Goal: Task Accomplishment & Management: Complete application form

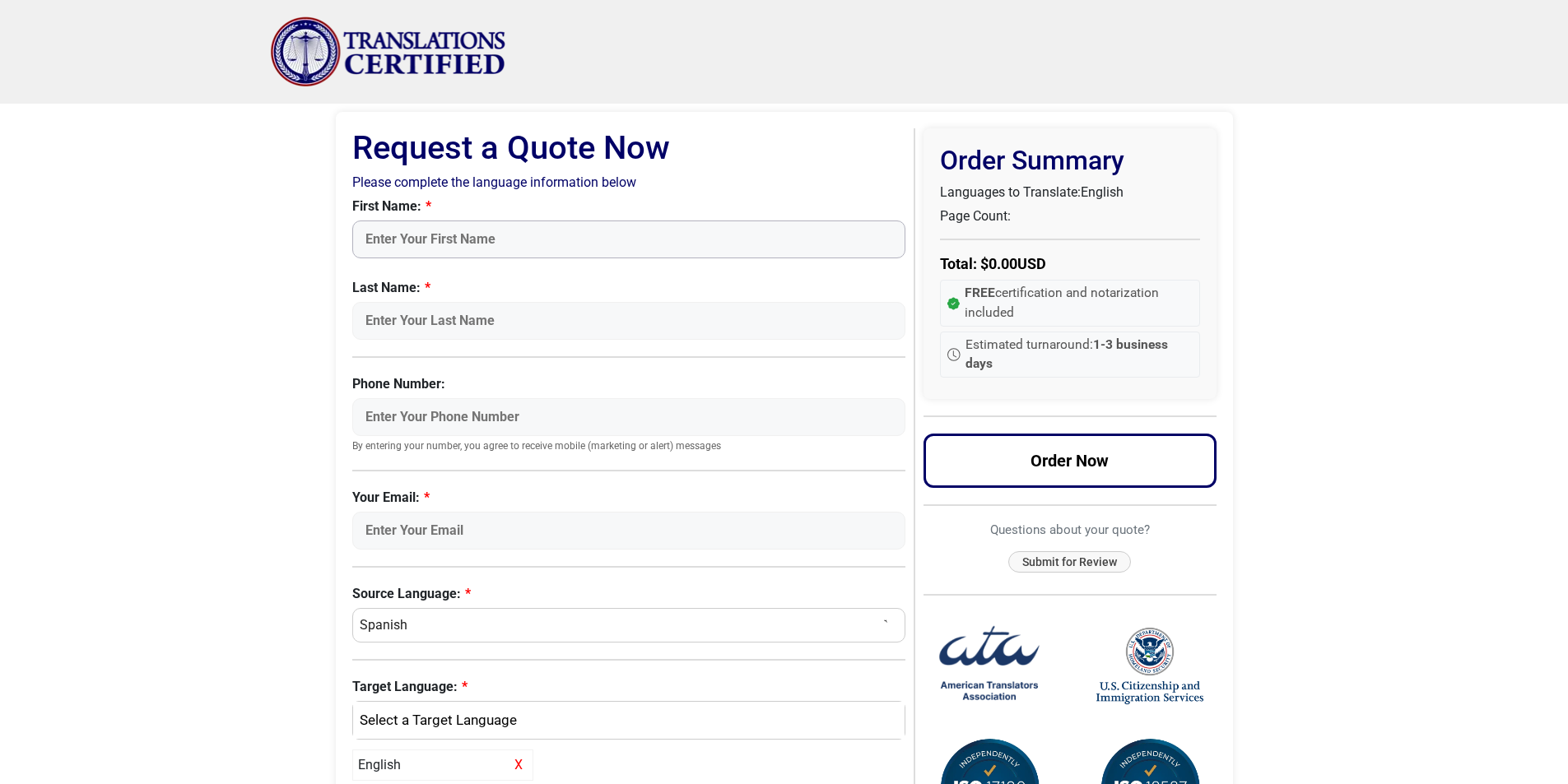
click at [375, 235] on input "First Name:" at bounding box center [629, 240] width 554 height 38
type input "[PERSON_NAME]"
click at [375, 326] on input "Last Name:" at bounding box center [629, 321] width 554 height 38
type input "Tagaintchueng"
click at [400, 416] on input "Phone Number:" at bounding box center [629, 417] width 554 height 38
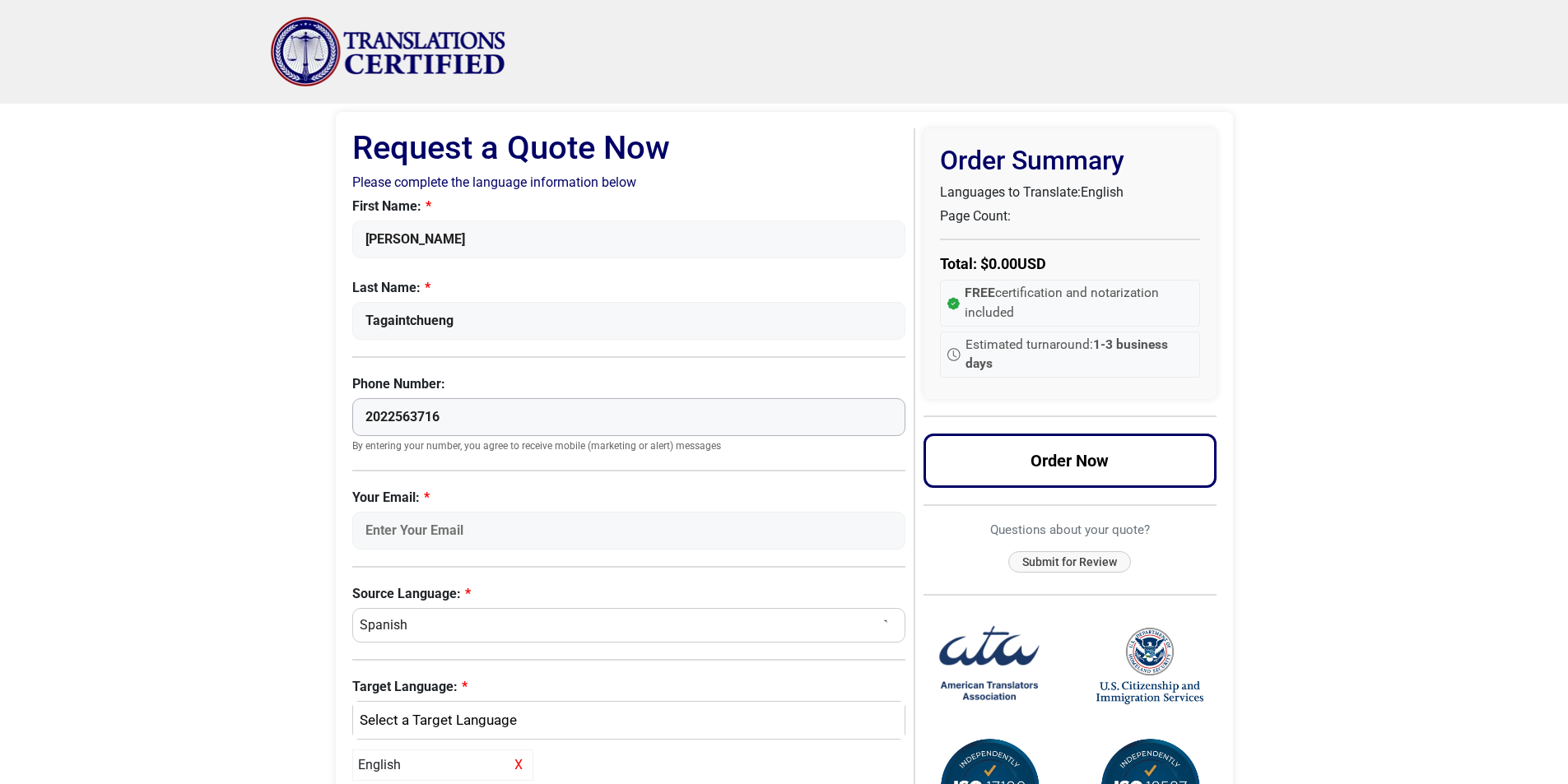
type input "2022563716"
click at [383, 533] on input "Your Email:" at bounding box center [629, 531] width 554 height 38
type input "[EMAIL_ADDRESS][DOMAIN_NAME]"
click at [400, 626] on select "Select a Language Afrikaans [DEMOGRAPHIC_DATA] Amharic Arabic [DEMOGRAPHIC_DATA…" at bounding box center [629, 625] width 554 height 35
click at [417, 626] on select "Select a Language Afrikaans [DEMOGRAPHIC_DATA] Amharic Arabic [DEMOGRAPHIC_DATA…" at bounding box center [629, 625] width 554 height 35
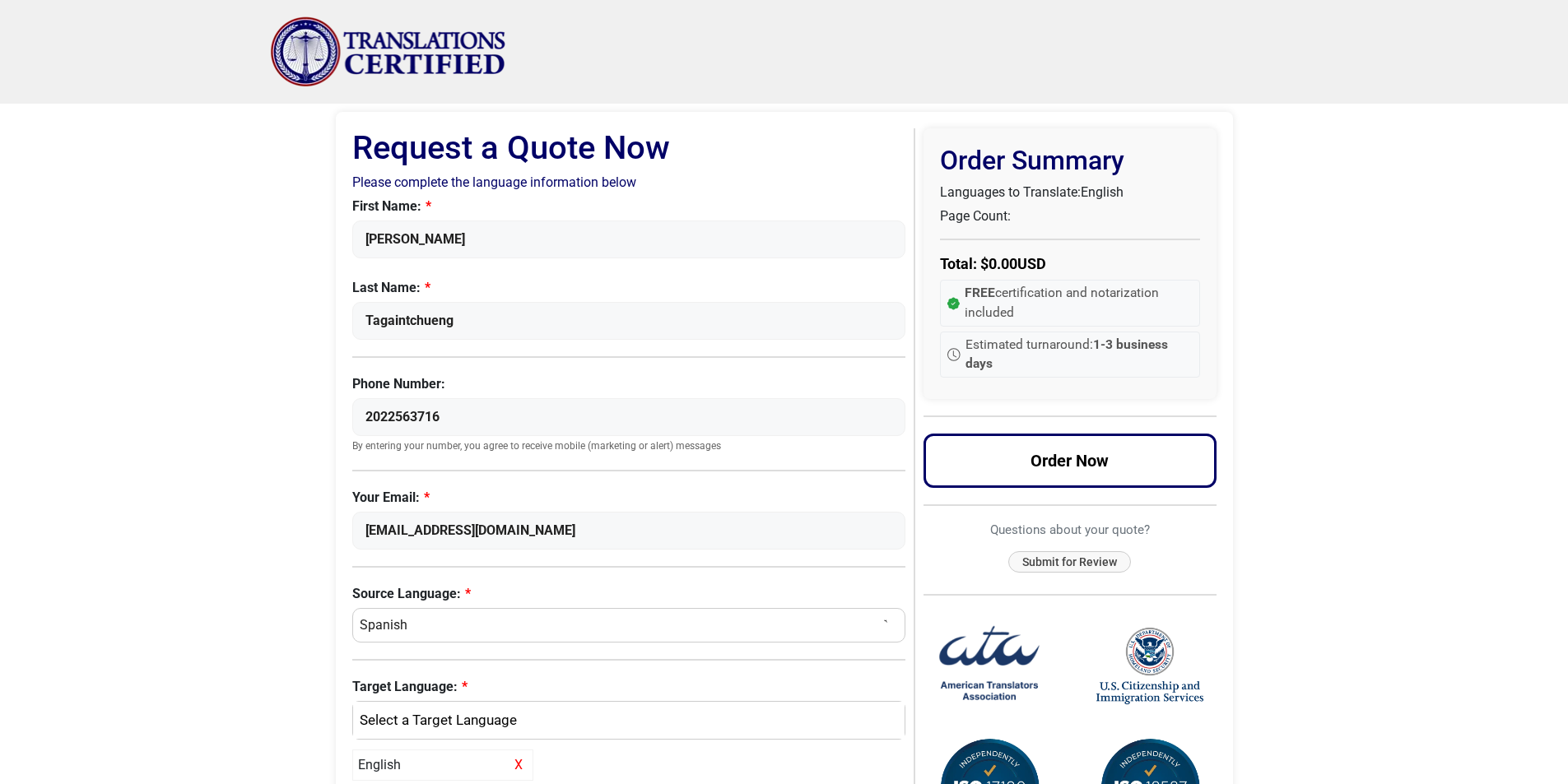
scroll to position [82, 0]
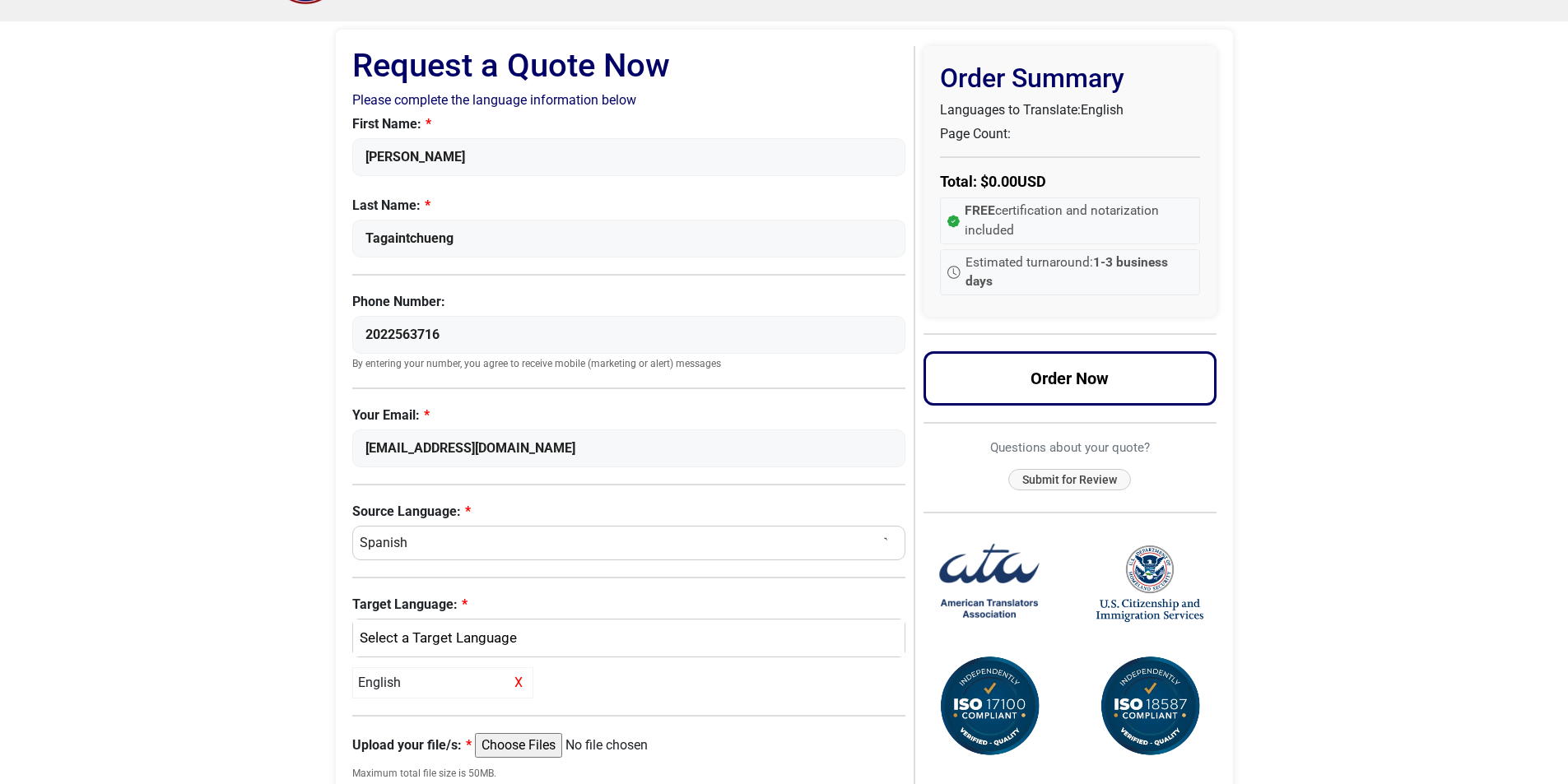
drag, startPoint x: 417, startPoint y: 543, endPoint x: 347, endPoint y: 537, distance: 70.3
click at [347, 537] on div "Request a Quote Now Please complete the language information below First Name: …" at bounding box center [784, 576] width 897 height 1092
select select "French"
click at [352, 526] on select "Select a Language Afrikaans [DEMOGRAPHIC_DATA] Amharic Arabic [DEMOGRAPHIC_DATA…" at bounding box center [629, 543] width 554 height 35
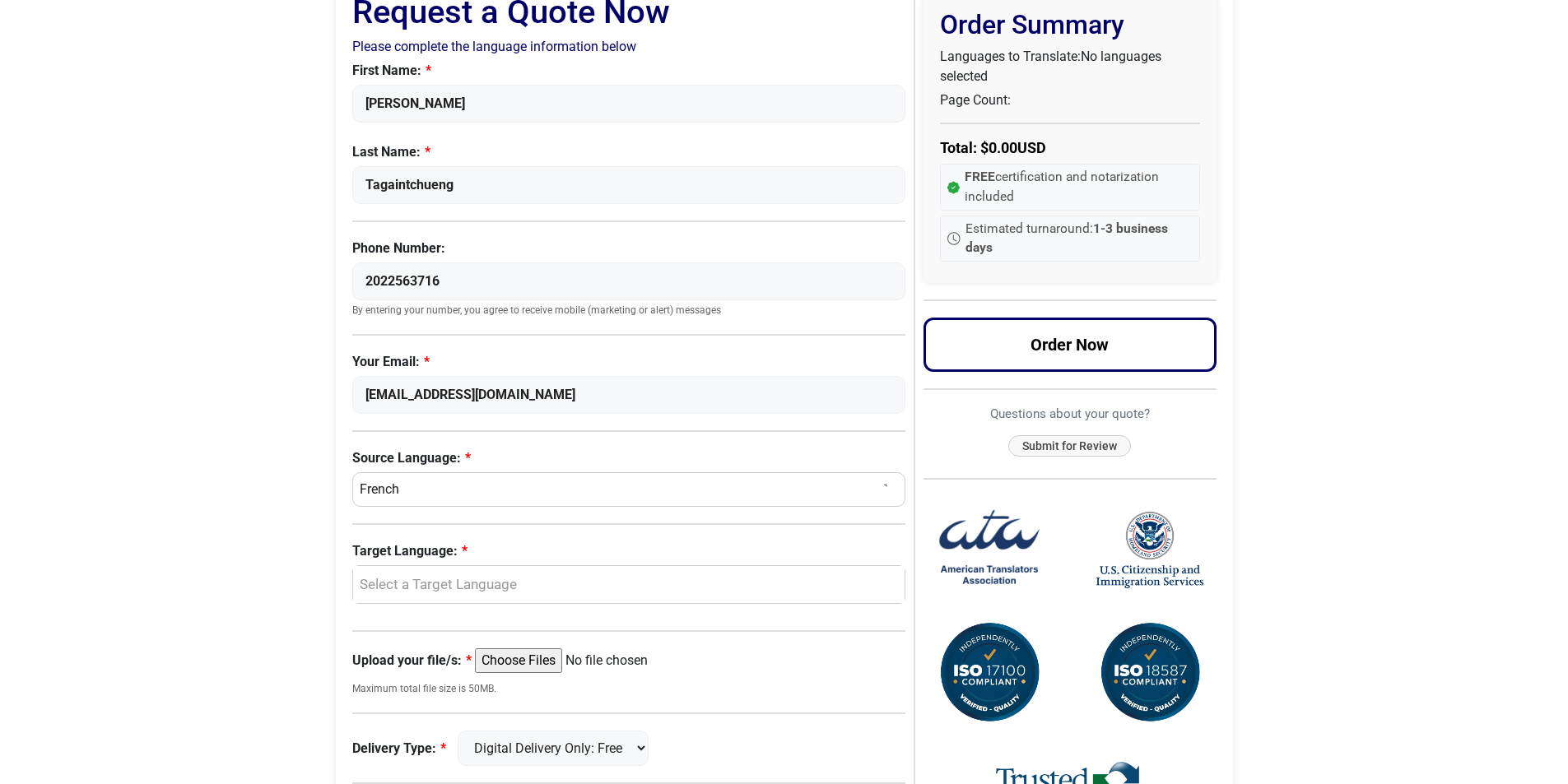
scroll to position [165, 0]
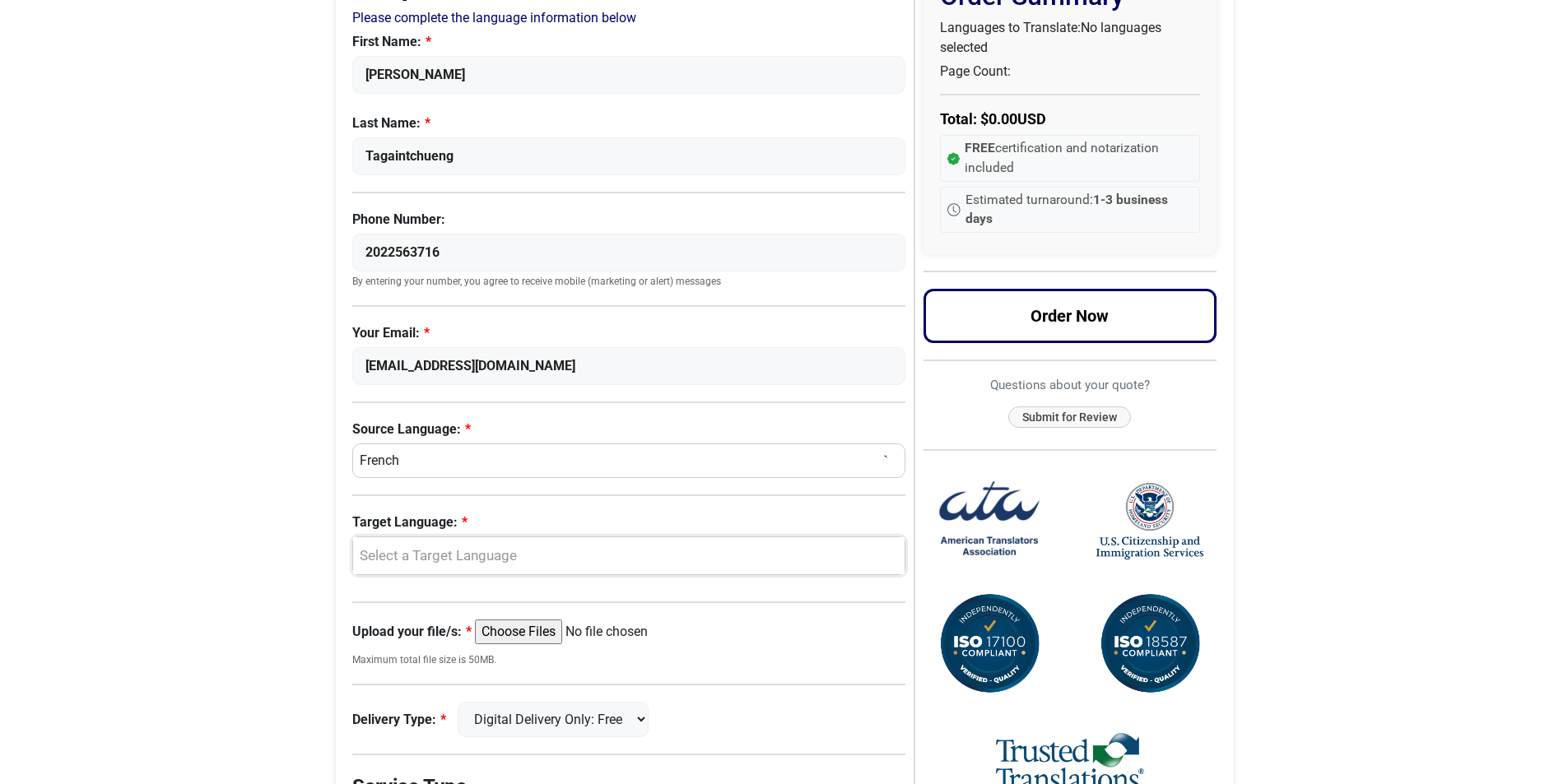
click at [427, 558] on div "Select a Target Language" at bounding box center [624, 556] width 527 height 21
click at [396, 640] on span "English" at bounding box center [394, 636] width 43 height 20
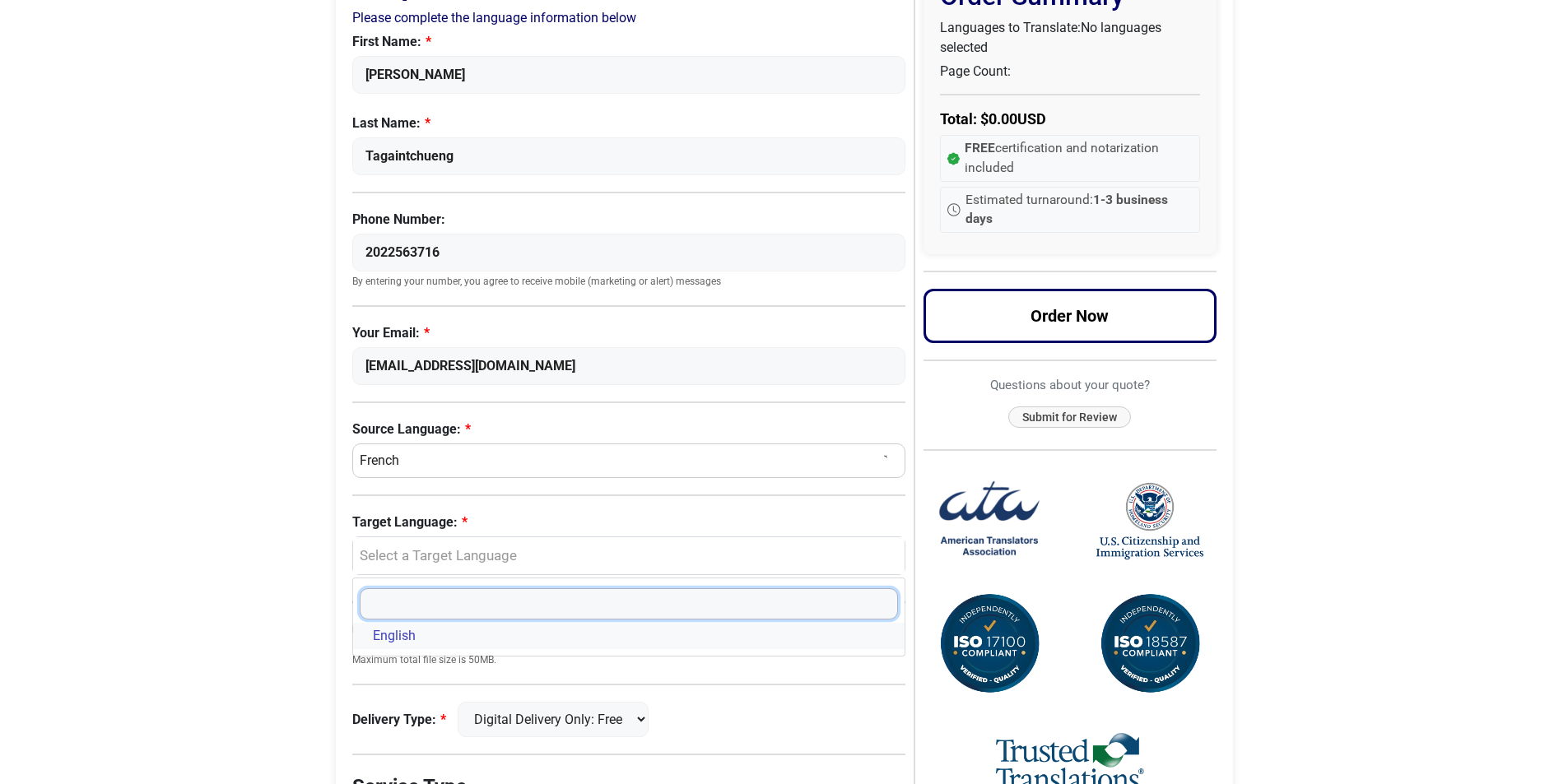
select select "English"
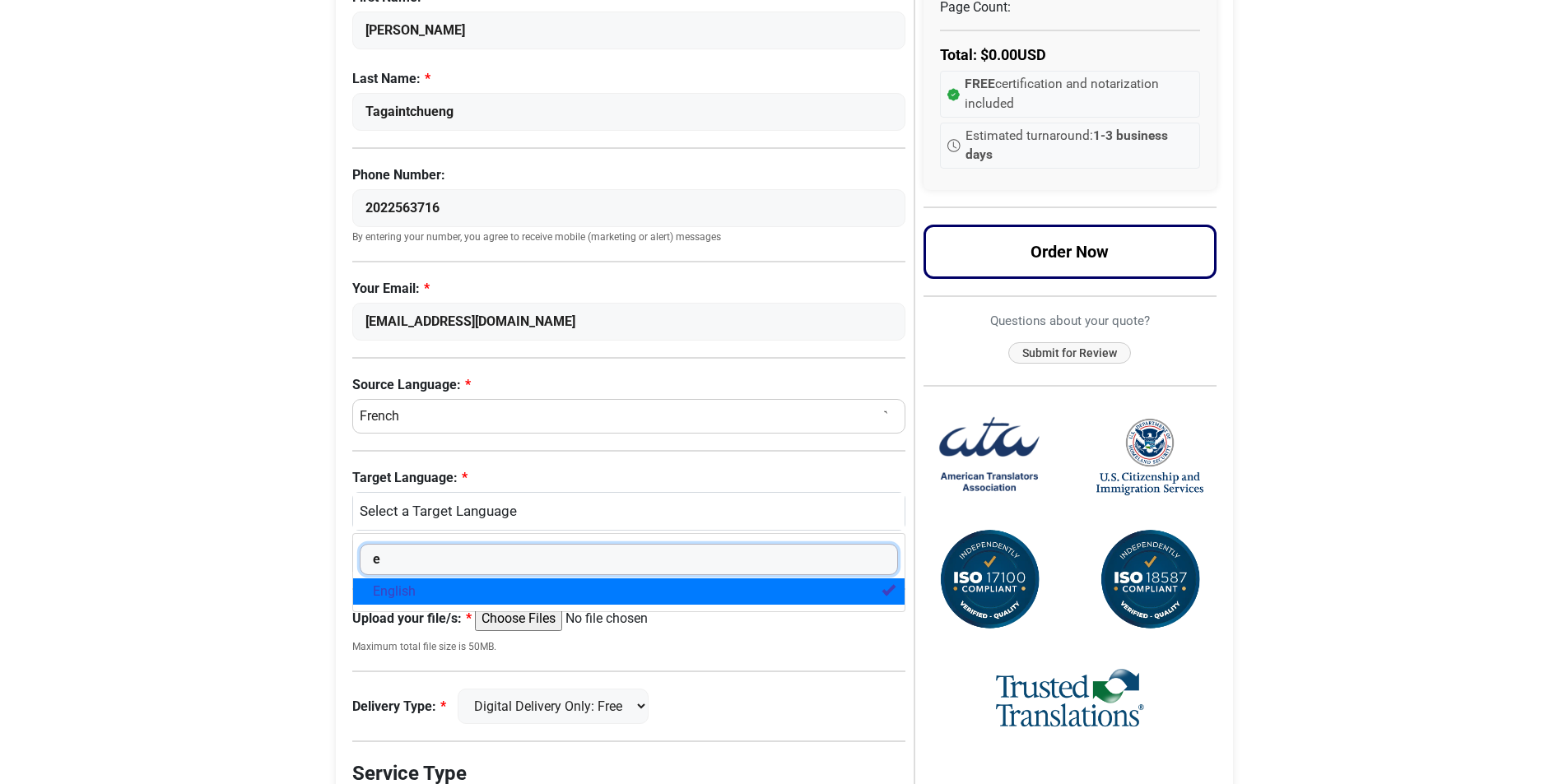
scroll to position [329, 0]
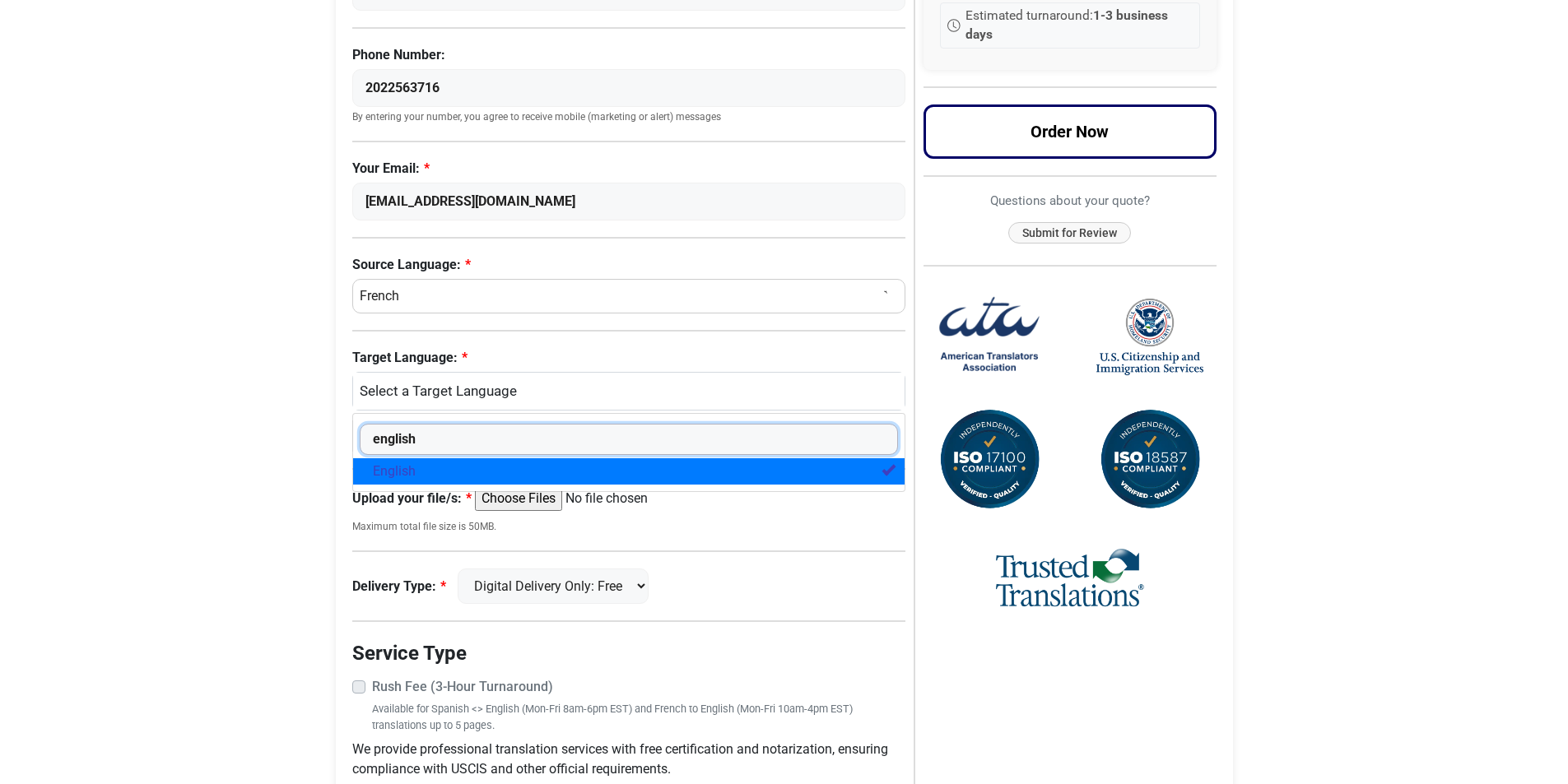
type input "english"
click at [405, 475] on span "English" at bounding box center [394, 471] width 43 height 20
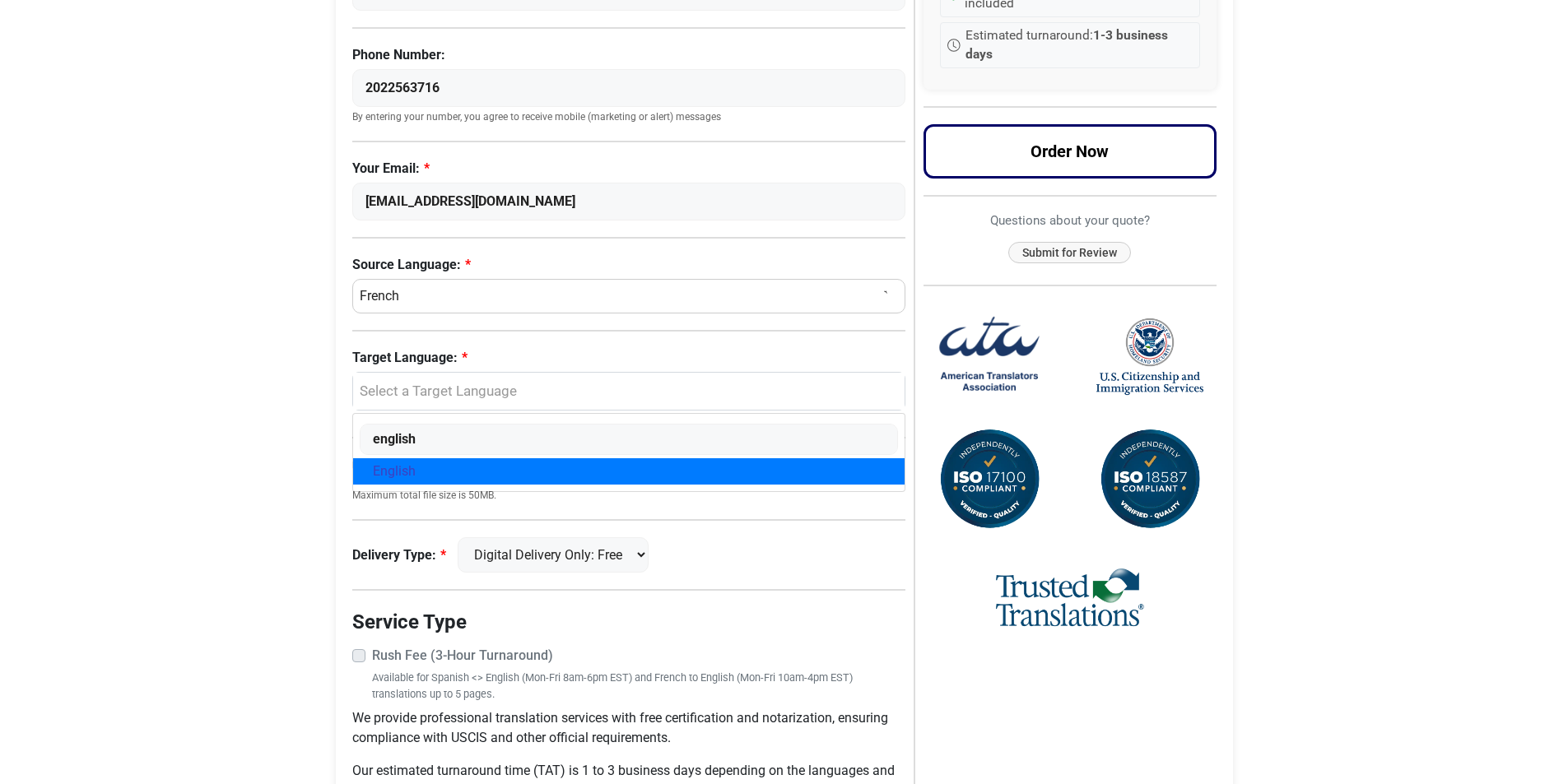
click at [478, 478] on link "English" at bounding box center [629, 471] width 552 height 26
select select "English"
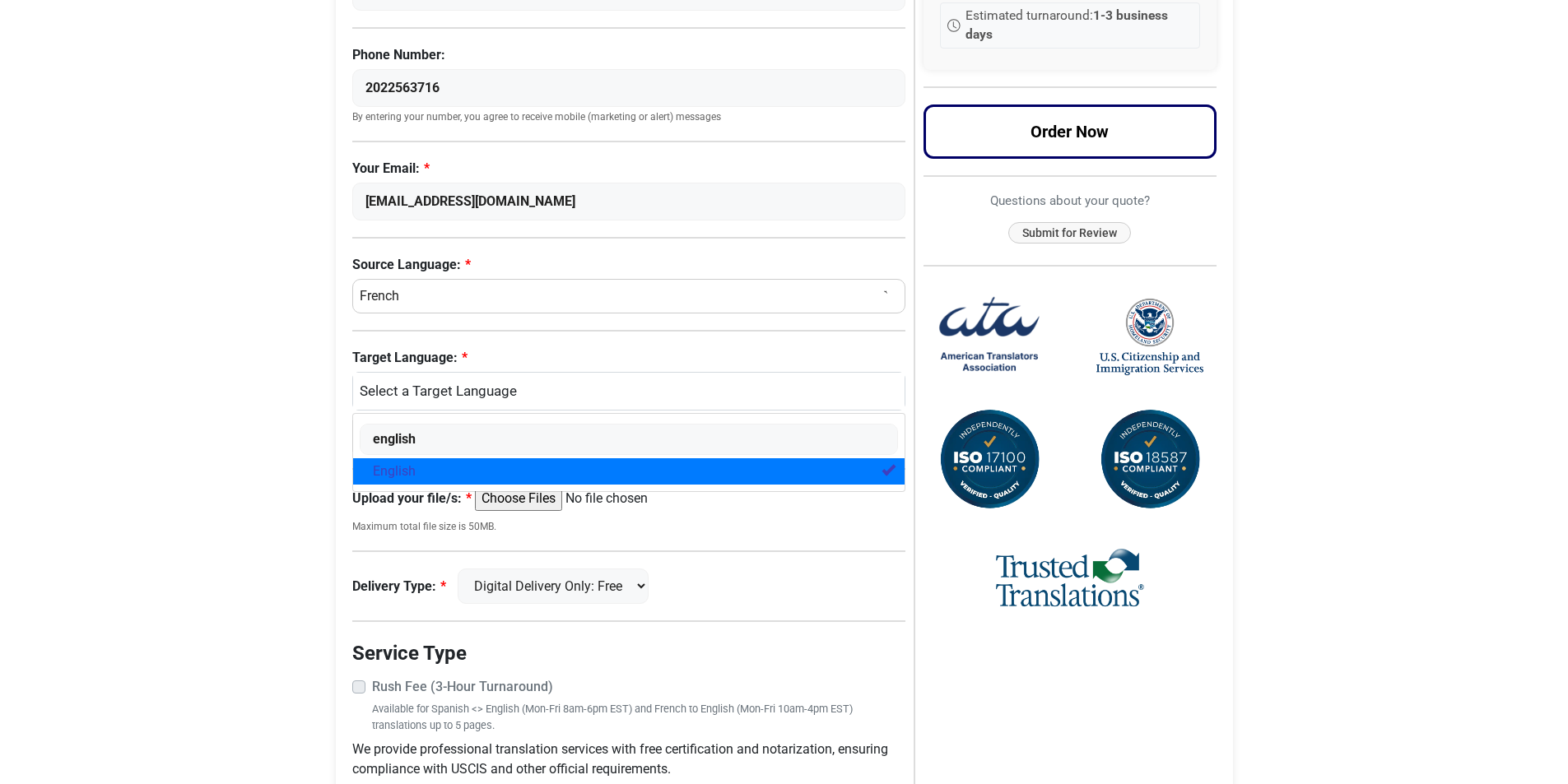
click at [527, 502] on input "Upload your file/s:" at bounding box center [601, 498] width 252 height 25
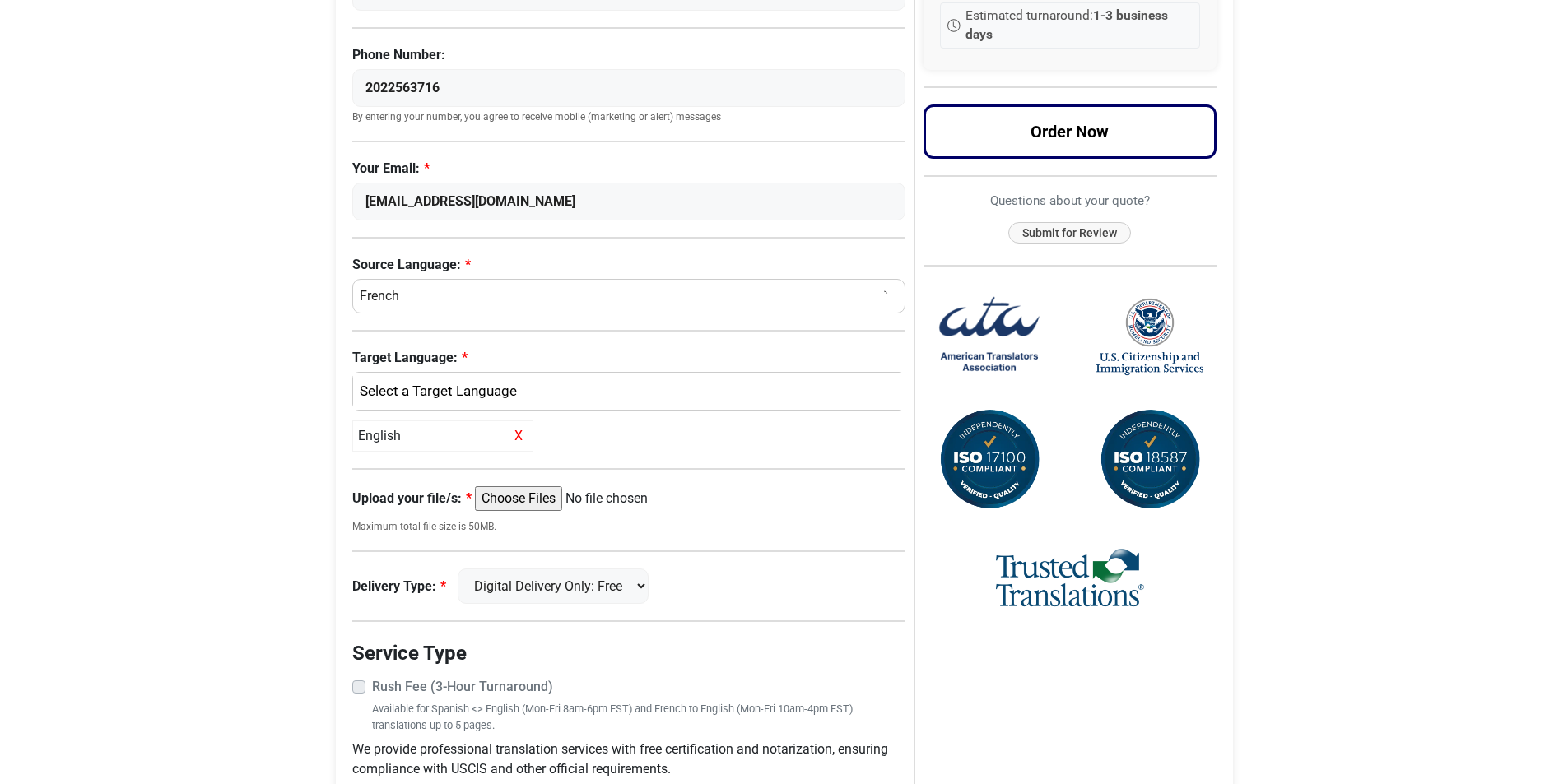
type input "C:\fakepath\Request of translation french to english.docx"
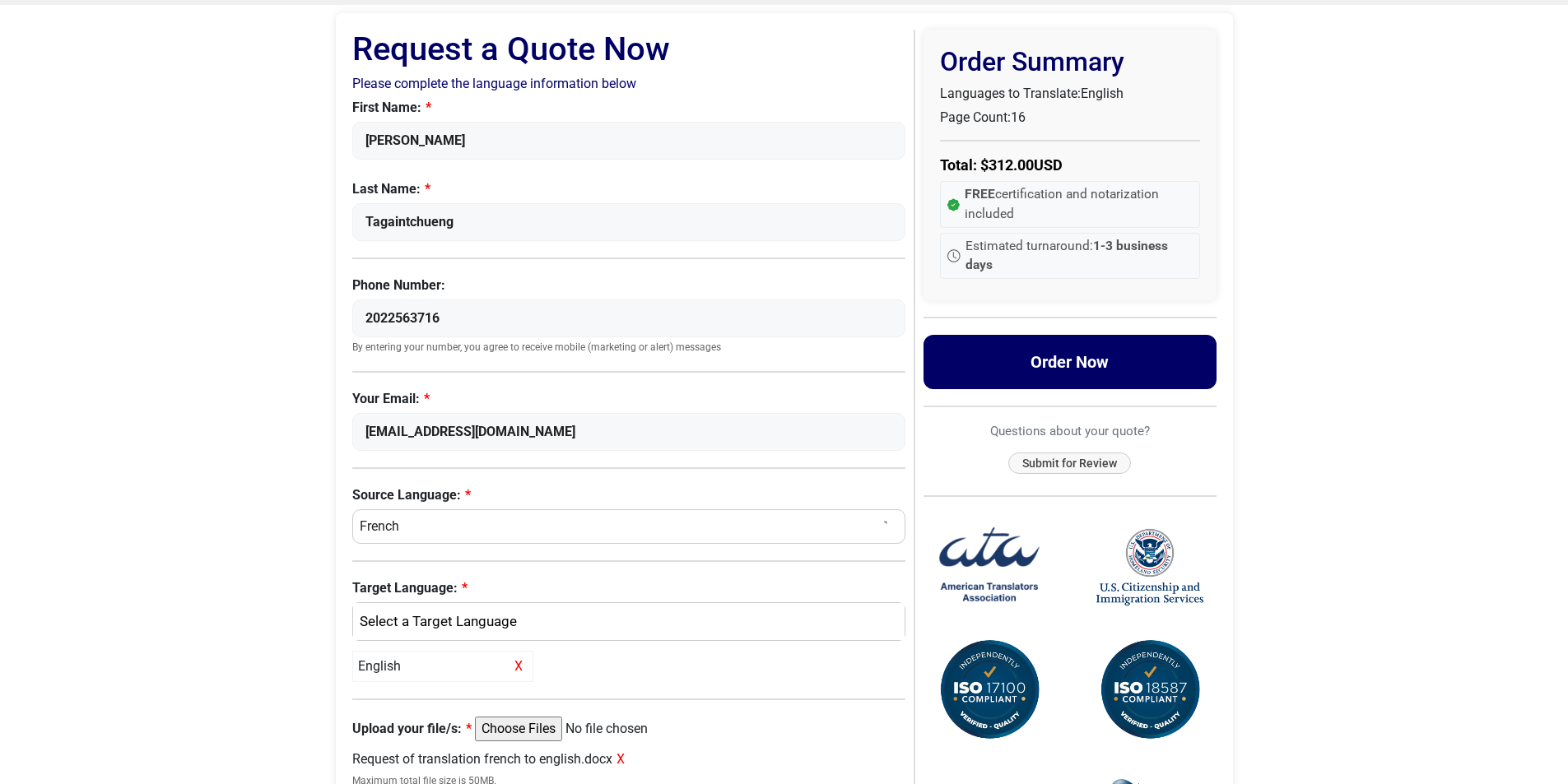
scroll to position [59, 0]
